Goal: Task Accomplishment & Management: Use online tool/utility

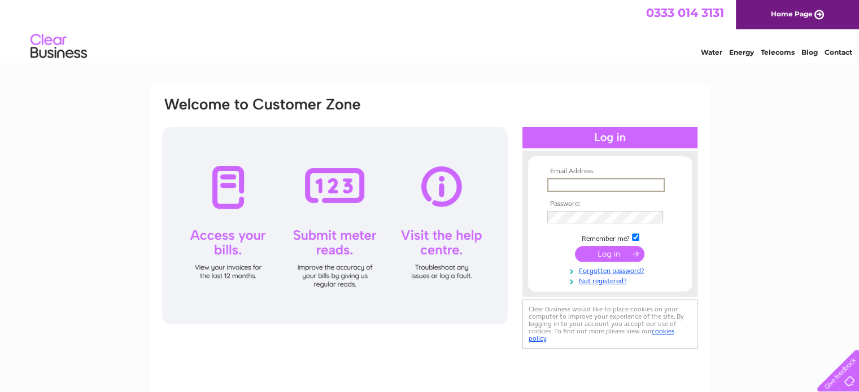
click at [584, 185] on input "text" at bounding box center [605, 185] width 117 height 14
type input "[EMAIL_ADDRESS][DOMAIN_NAME]"
drag, startPoint x: 603, startPoint y: 252, endPoint x: 543, endPoint y: 178, distance: 95.2
click at [603, 252] on input "submit" at bounding box center [609, 253] width 69 height 16
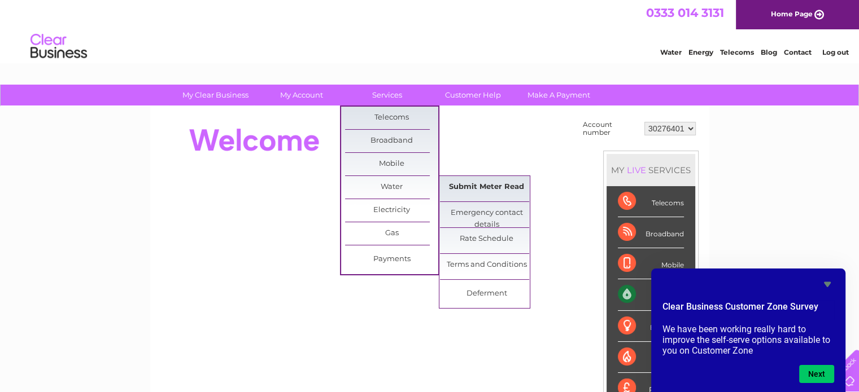
click at [473, 187] on link "Submit Meter Read" at bounding box center [486, 187] width 93 height 23
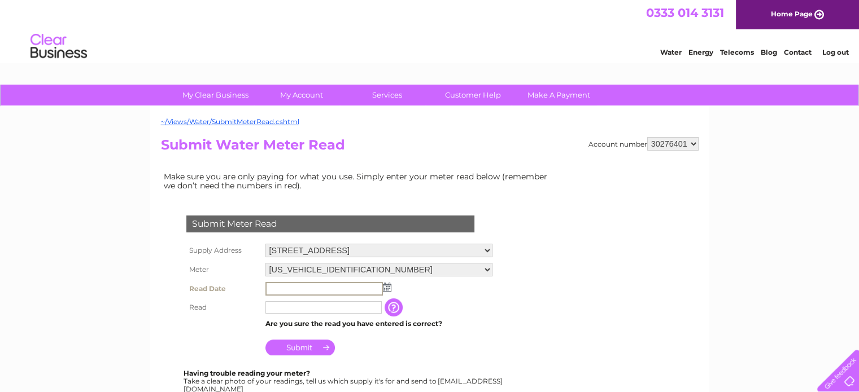
click at [300, 288] on input "text" at bounding box center [323, 289] width 117 height 14
click at [384, 287] on img at bounding box center [387, 287] width 8 height 9
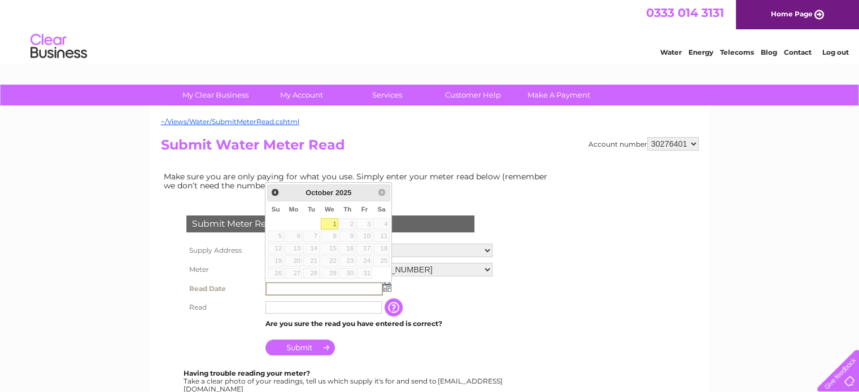
click at [330, 221] on link "1" at bounding box center [330, 224] width 18 height 11
type input "2025/10/01"
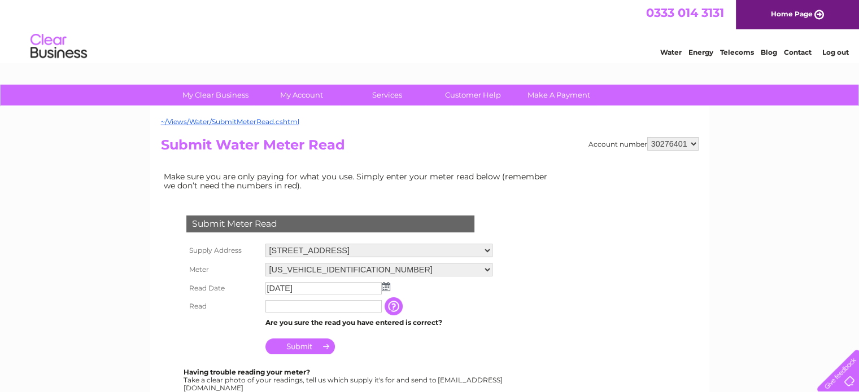
click at [305, 306] on input "text" at bounding box center [323, 306] width 116 height 12
type input "00399"
click at [296, 348] on input "Submit" at bounding box center [299, 347] width 69 height 16
